Goal: Information Seeking & Learning: Learn about a topic

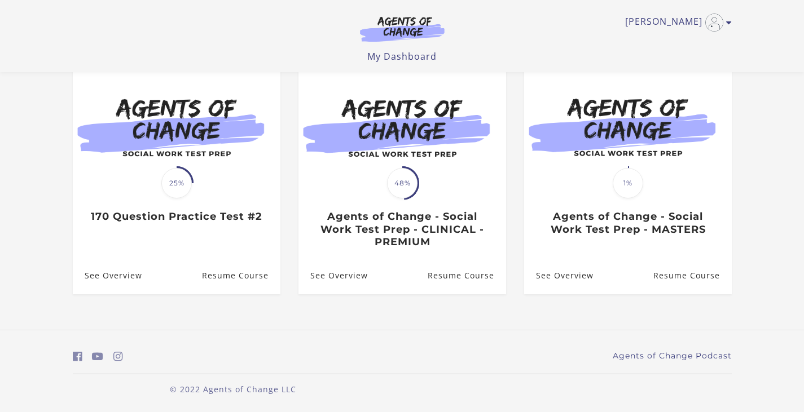
scroll to position [104, 0]
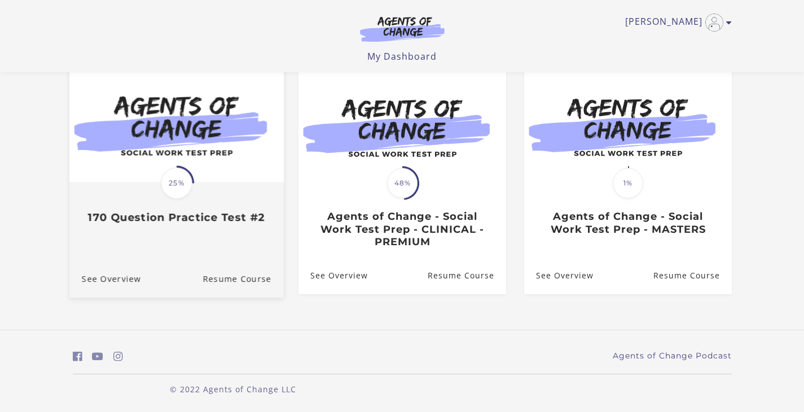
click at [173, 160] on img at bounding box center [176, 125] width 214 height 116
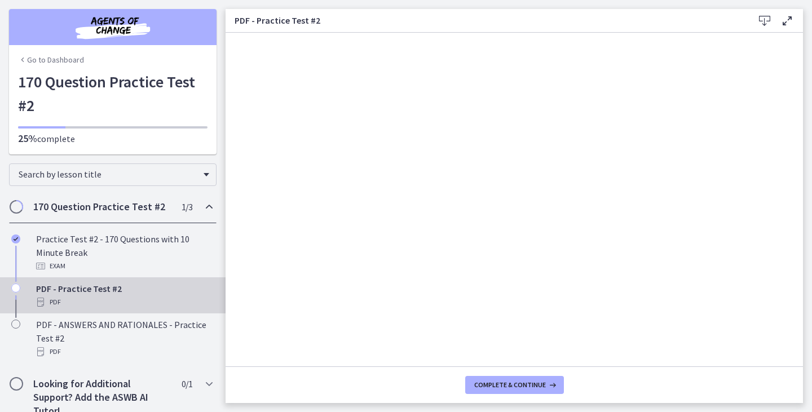
click at [116, 205] on h2 "170 Question Practice Test #2" at bounding box center [102, 207] width 138 height 14
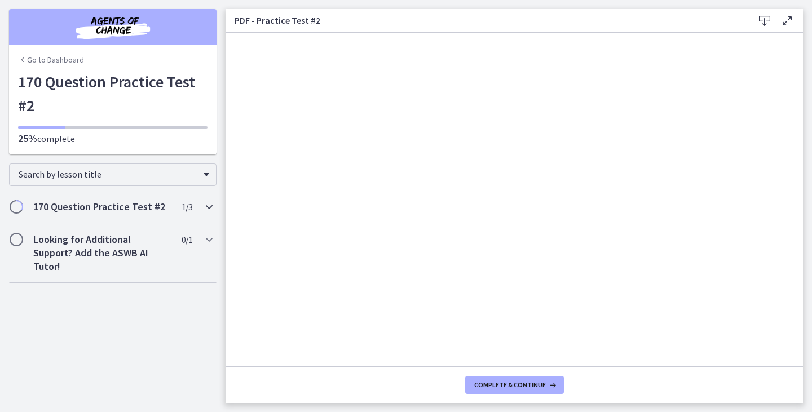
click at [116, 205] on h2 "170 Question Practice Test #2" at bounding box center [102, 207] width 138 height 14
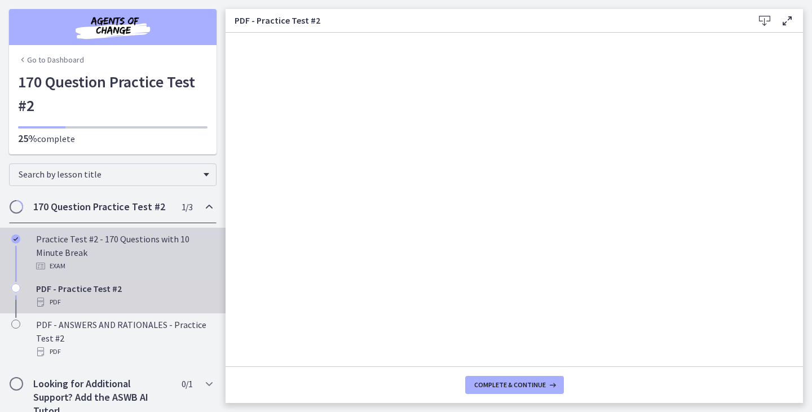
click at [107, 241] on div "Practice Test #2 - 170 Questions with 10 Minute Break Exam" at bounding box center [124, 252] width 176 height 41
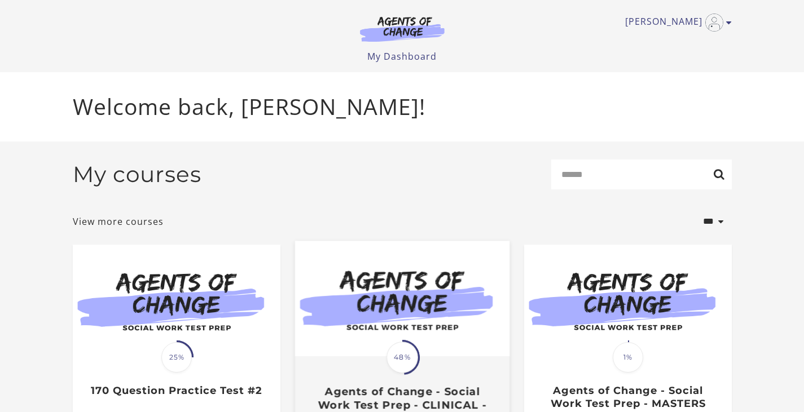
click at [381, 333] on img at bounding box center [401, 299] width 214 height 116
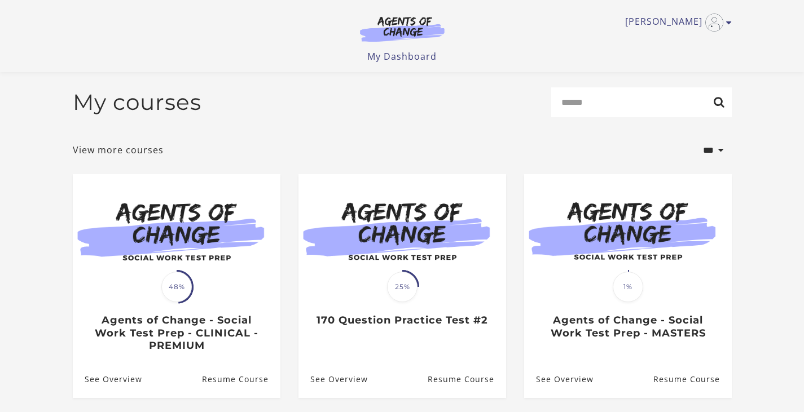
scroll to position [107, 0]
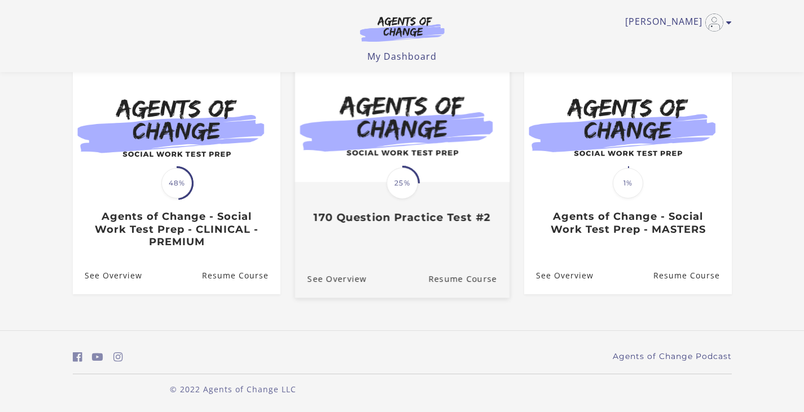
click at [401, 187] on span "25%" at bounding box center [402, 184] width 32 height 32
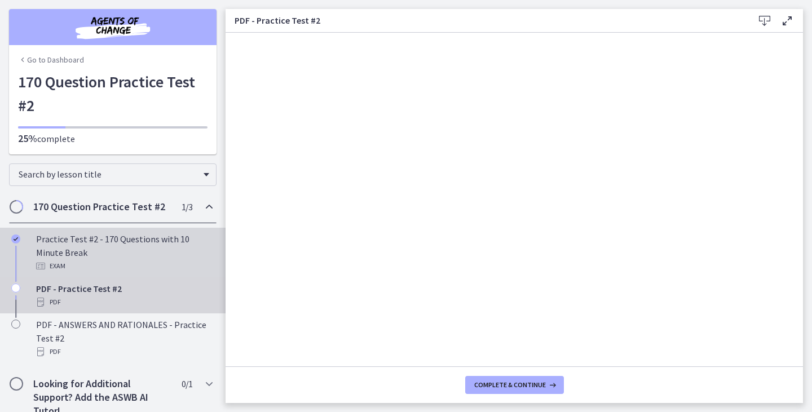
click at [126, 240] on div "Practice Test #2 - 170 Questions with 10 Minute Break Exam" at bounding box center [124, 252] width 176 height 41
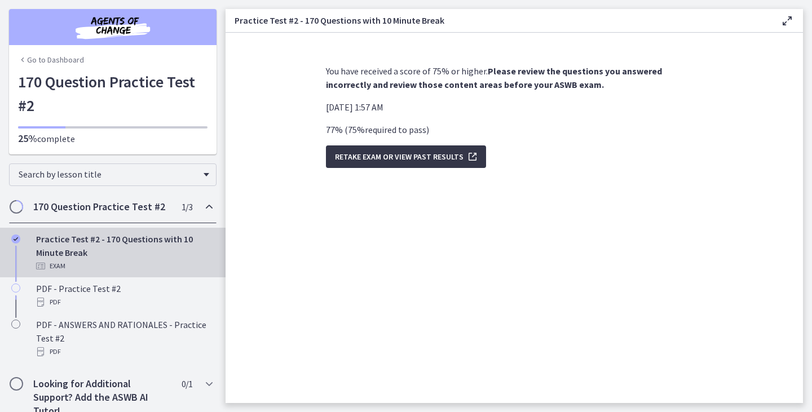
click at [417, 159] on span "Retake Exam OR View Past Results" at bounding box center [399, 157] width 129 height 14
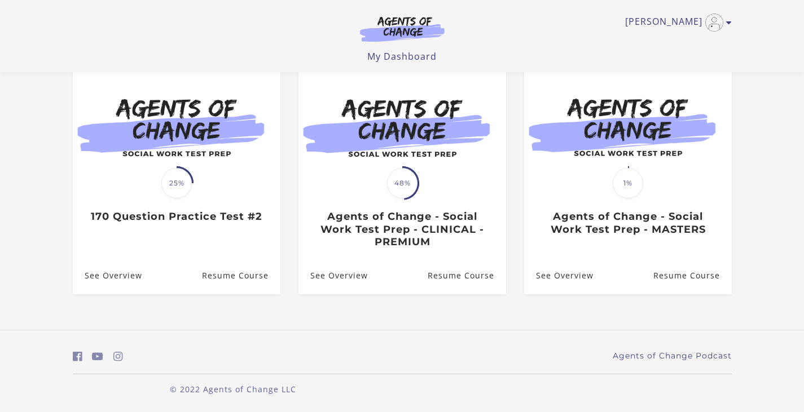
scroll to position [103, 0]
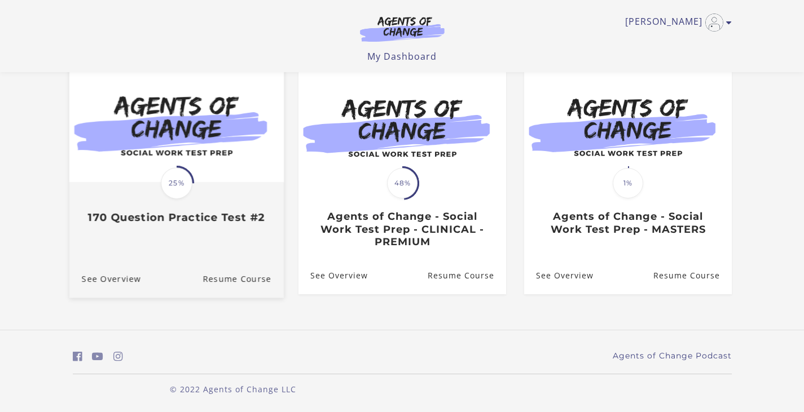
click at [173, 172] on span "25%" at bounding box center [177, 184] width 32 height 32
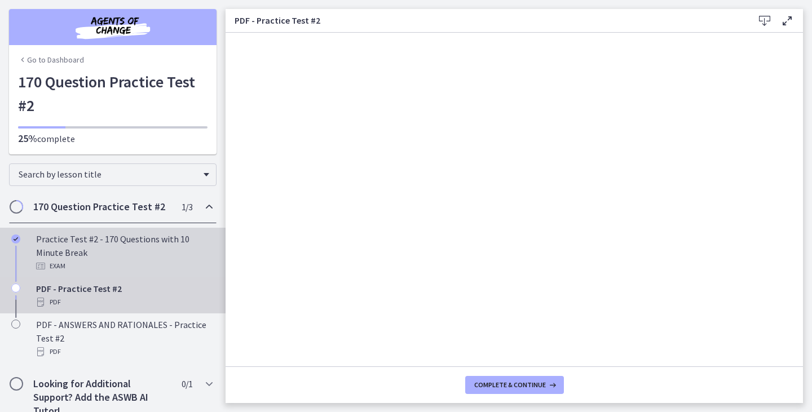
click at [131, 239] on div "Practice Test #2 - 170 Questions with 10 Minute Break Exam" at bounding box center [124, 252] width 176 height 41
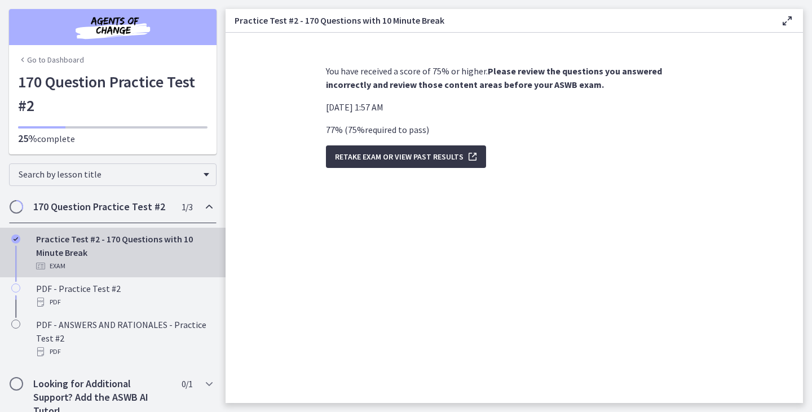
click at [407, 165] on button "Retake Exam OR View Past Results" at bounding box center [406, 157] width 160 height 23
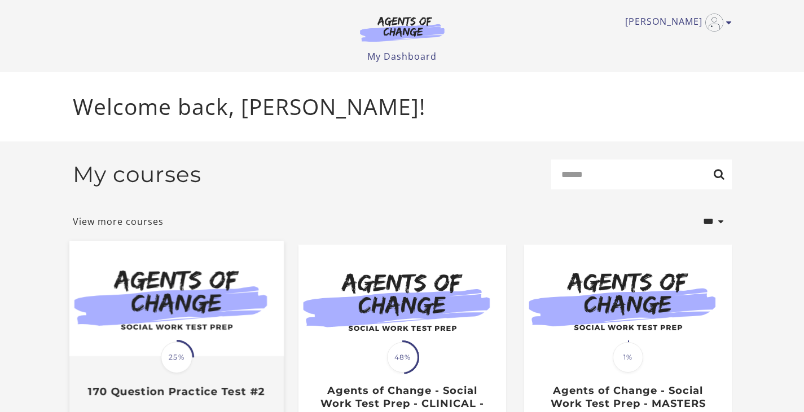
click at [188, 304] on img at bounding box center [176, 299] width 214 height 116
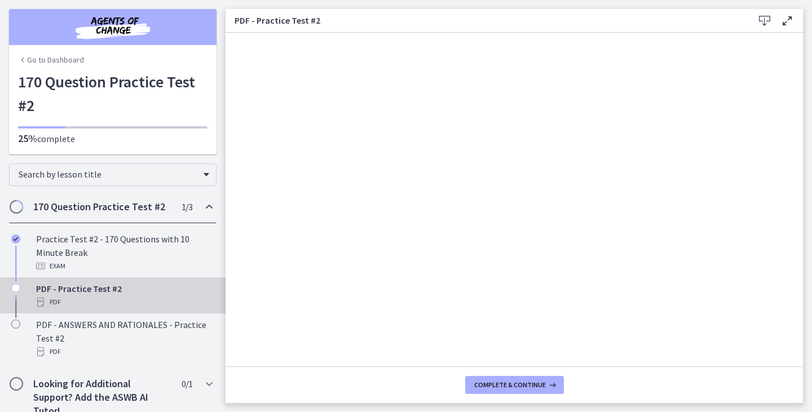
click at [203, 205] on icon "Chapters" at bounding box center [210, 207] width 14 height 14
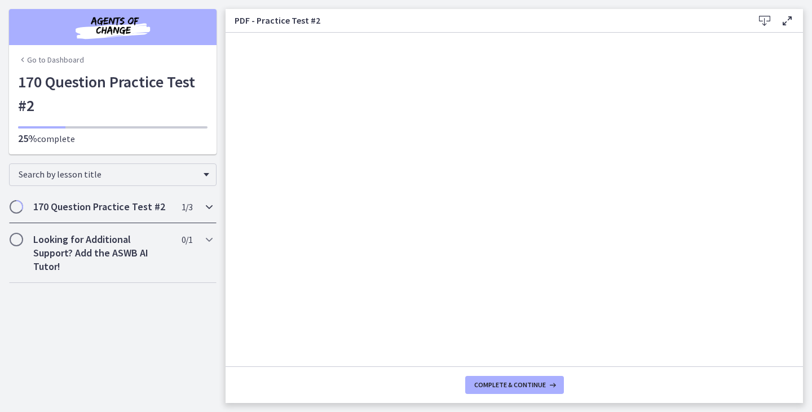
click at [203, 205] on icon "Chapters" at bounding box center [210, 207] width 14 height 14
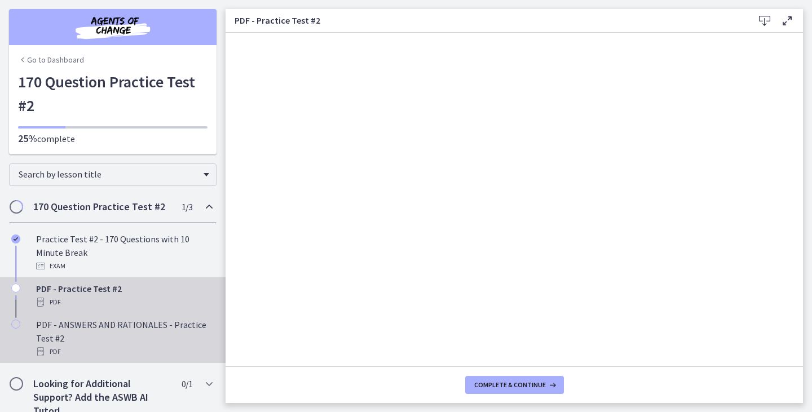
click at [120, 327] on div "PDF - ANSWERS AND RATIONALES - Practice Test #2 PDF" at bounding box center [124, 338] width 176 height 41
click at [101, 286] on div "PDF - Practice Test #2 PDF" at bounding box center [124, 295] width 176 height 27
click at [104, 327] on div "PDF - ANSWERS AND RATIONALES - Practice Test #2 PDF" at bounding box center [124, 338] width 176 height 41
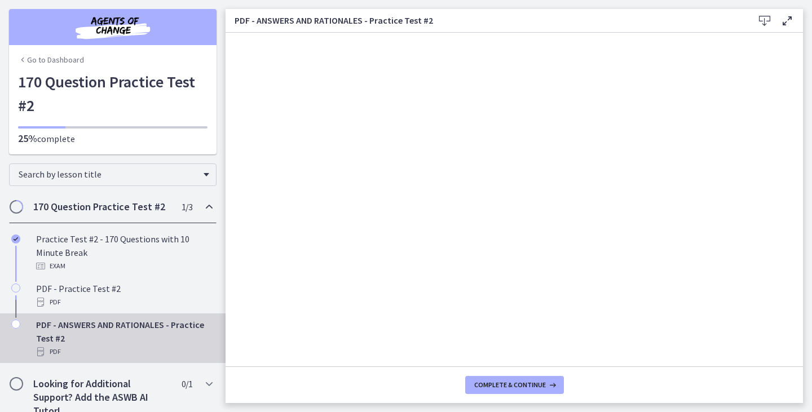
click at [104, 327] on div "PDF - ANSWERS AND RATIONALES - Practice Test #2 PDF" at bounding box center [124, 338] width 176 height 41
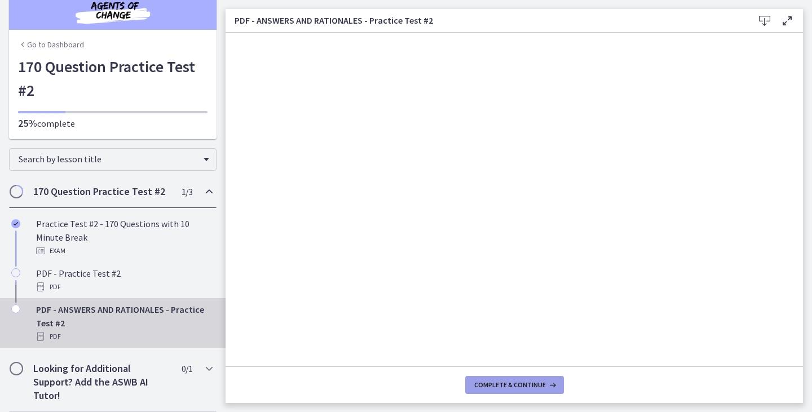
click at [537, 385] on span "Complete & continue" at bounding box center [510, 385] width 72 height 9
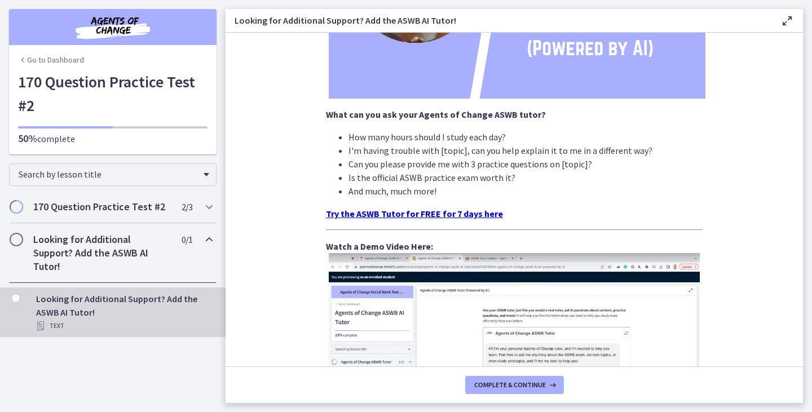
scroll to position [284, 0]
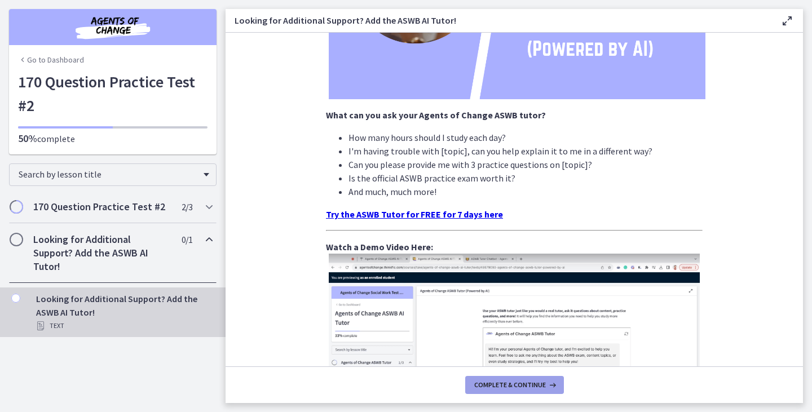
click at [540, 392] on button "Complete & continue" at bounding box center [514, 385] width 99 height 18
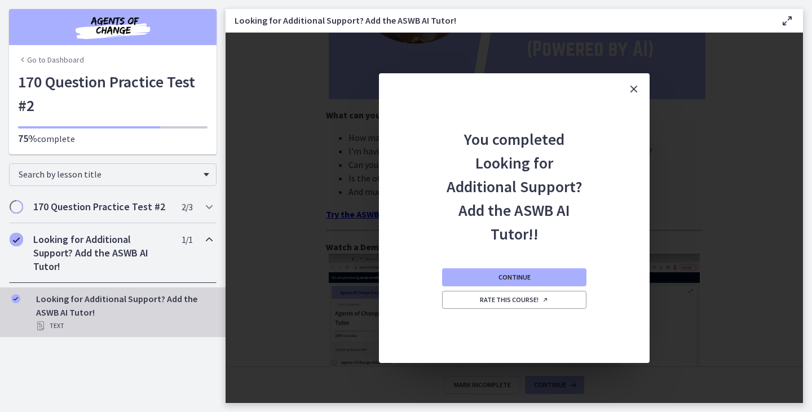
drag, startPoint x: 638, startPoint y: 87, endPoint x: 640, endPoint y: 74, distance: 13.3
click at [640, 74] on button "Close" at bounding box center [634, 89] width 32 height 32
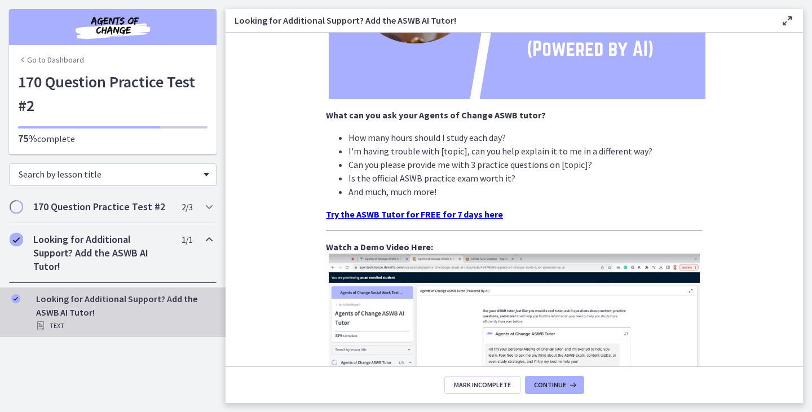
click at [209, 165] on div "Search by lesson title" at bounding box center [113, 175] width 208 height 23
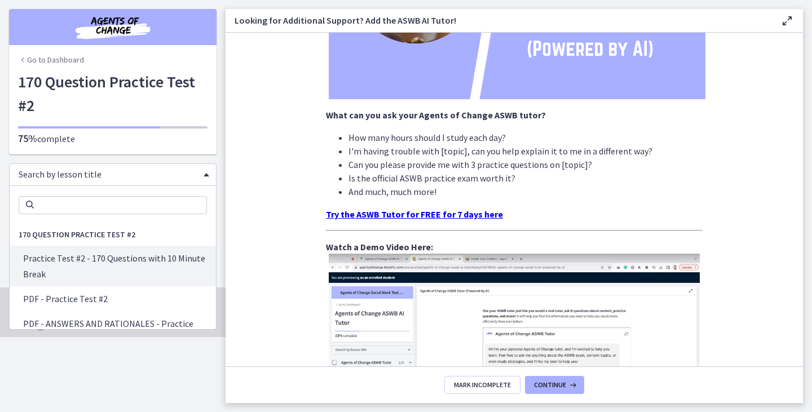
scroll to position [0, 0]
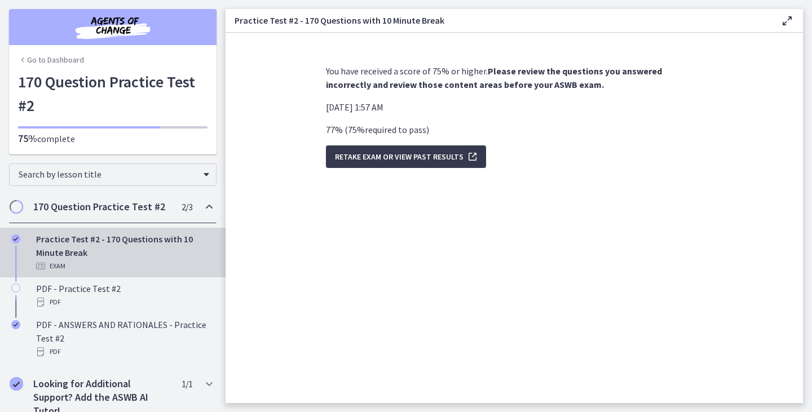
drag, startPoint x: 130, startPoint y: 258, endPoint x: 802, endPoint y: 78, distance: 696.0
click at [802, 78] on section "You have received a score of 75% or higher. Please review the questions you ans…" at bounding box center [515, 218] width 578 height 371
click at [460, 162] on span "Retake Exam OR View Past Results" at bounding box center [399, 157] width 129 height 14
